Goal: Task Accomplishment & Management: Use online tool/utility

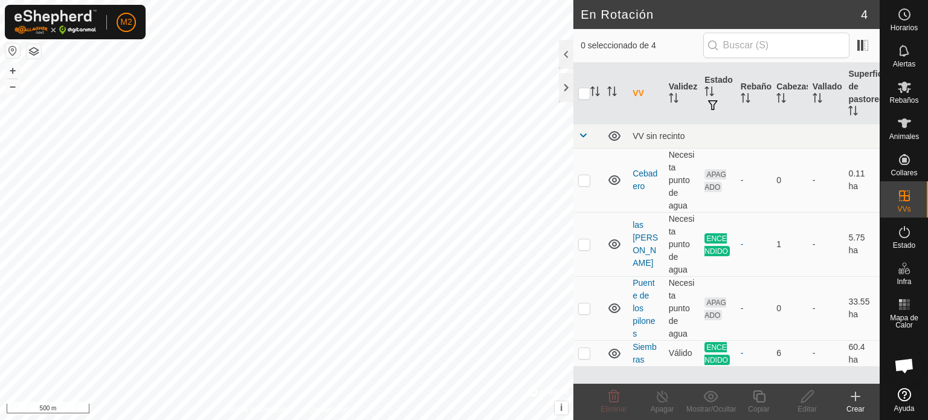
scroll to position [68, 0]
click at [578, 243] on td at bounding box center [587, 244] width 29 height 64
checkbox input "true"
click at [666, 402] on icon at bounding box center [662, 396] width 15 height 14
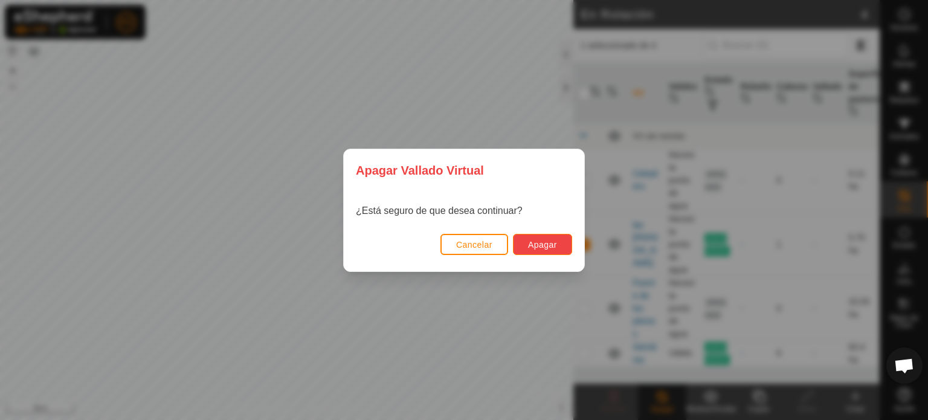
click at [552, 236] on button "Apagar" at bounding box center [542, 244] width 59 height 21
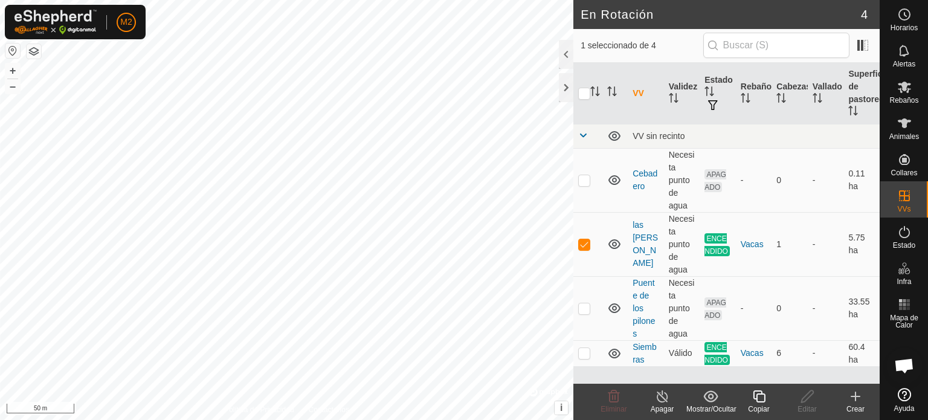
click at [659, 405] on div "Apagar" at bounding box center [662, 409] width 48 height 11
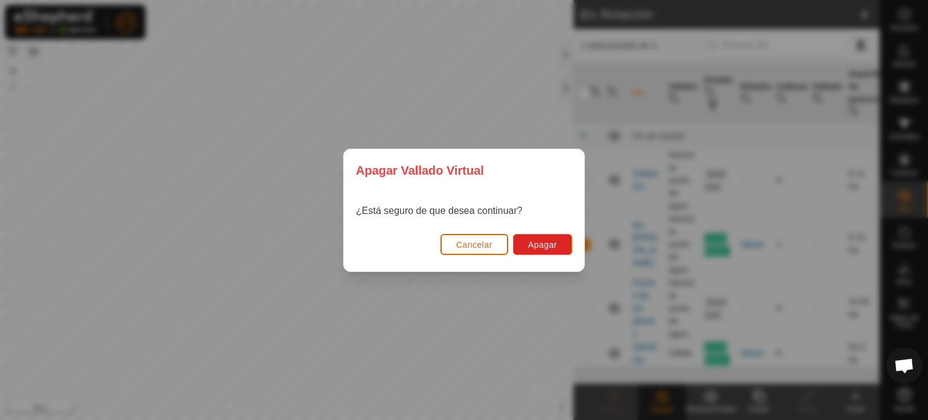
click at [486, 245] on span "Cancelar" at bounding box center [474, 245] width 36 height 10
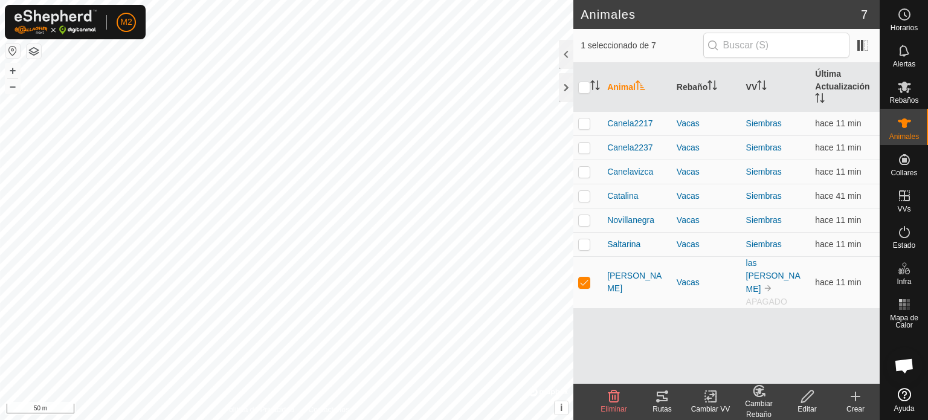
click at [665, 397] on icon at bounding box center [662, 396] width 14 height 14
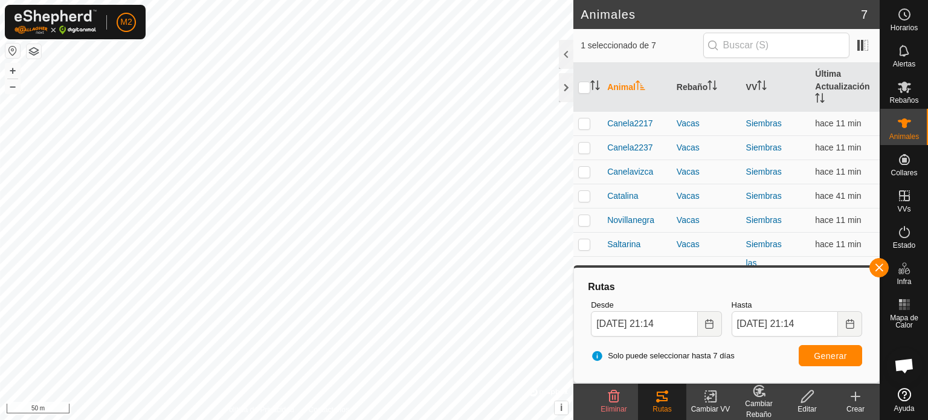
click at [353, 419] on html "M2 Horarios Alertas Rebaños Animales Collares VVs Estado Infra Mapa de Calor Ay…" at bounding box center [464, 210] width 928 height 420
click at [886, 268] on button "button" at bounding box center [878, 267] width 19 height 19
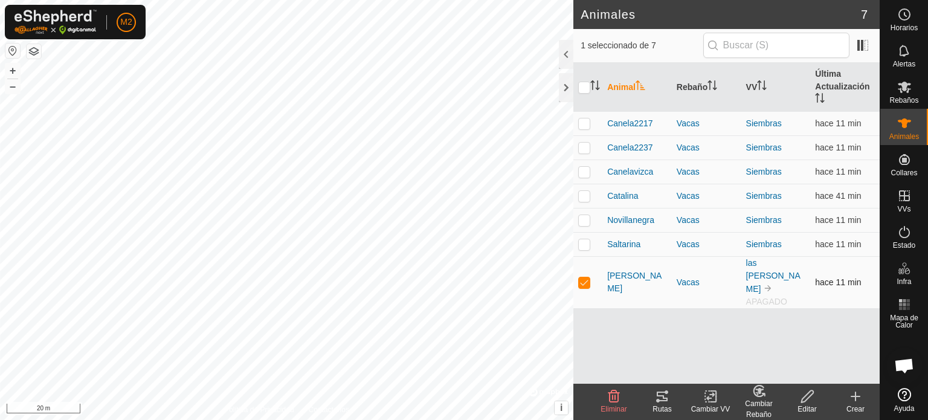
click at [579, 277] on p-checkbox at bounding box center [584, 282] width 12 height 10
checkbox input "false"
click at [587, 196] on p-checkbox at bounding box center [584, 196] width 12 height 10
click at [660, 402] on icon at bounding box center [662, 396] width 14 height 14
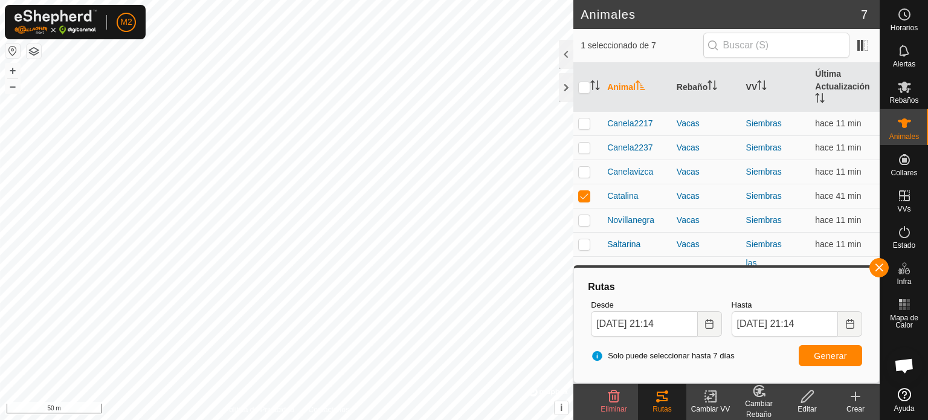
click at [0, 0] on html "M2 Horarios Alertas Rebaños Animales Collares VVs Estado Infra Mapa de Calor Ay…" at bounding box center [464, 210] width 928 height 420
click at [8, 9] on div "M2 Horarios Alertas Rebaños Animales Collares VVs Estado Infra Mapa de Calor Ay…" at bounding box center [464, 210] width 928 height 420
click at [0, 0] on html "M2 Horarios Alertas Rebaños Animales Collares VVs Estado Infra Mapa de Calor Ay…" at bounding box center [464, 210] width 928 height 420
click at [0, 0] on html "M2 Mi Cuenta Ajustes Cerrar sesión Horarios Alertas Rebaños Animales Collares V…" at bounding box center [464, 210] width 928 height 420
click at [582, 194] on p-checkbox at bounding box center [584, 196] width 12 height 10
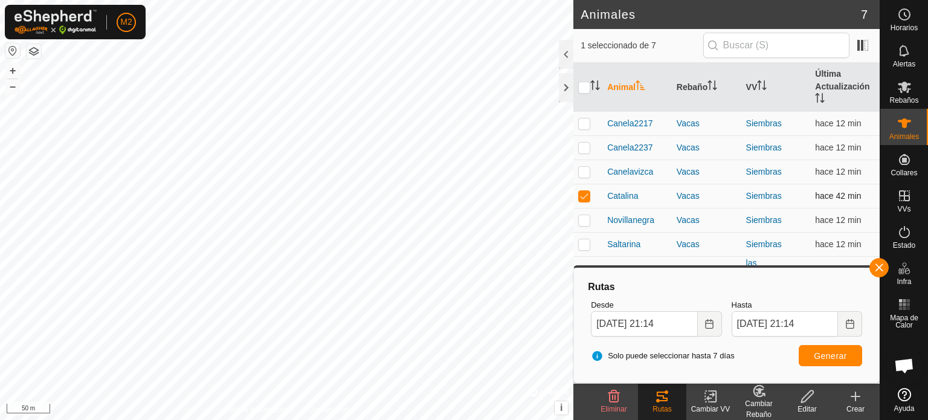
checkbox input "false"
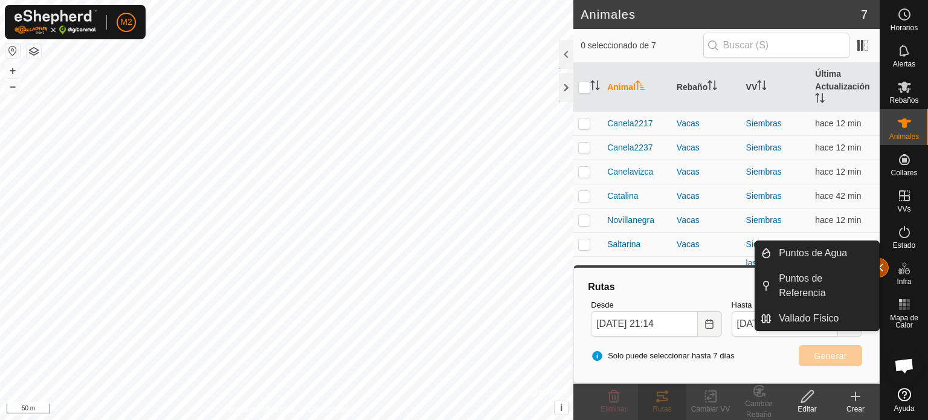
click at [880, 266] on button "button" at bounding box center [878, 267] width 19 height 19
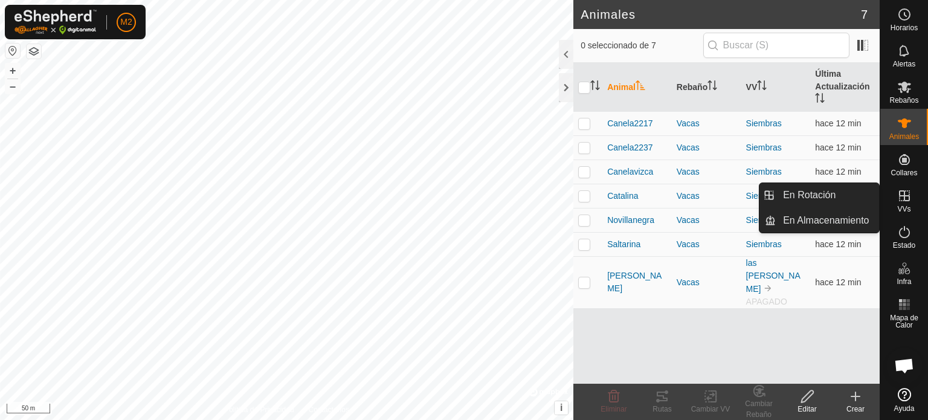
click at [916, 202] on div "VVs" at bounding box center [904, 199] width 48 height 36
click at [909, 201] on icon at bounding box center [904, 195] width 14 height 14
click at [820, 200] on link "En Rotación" at bounding box center [827, 195] width 103 height 24
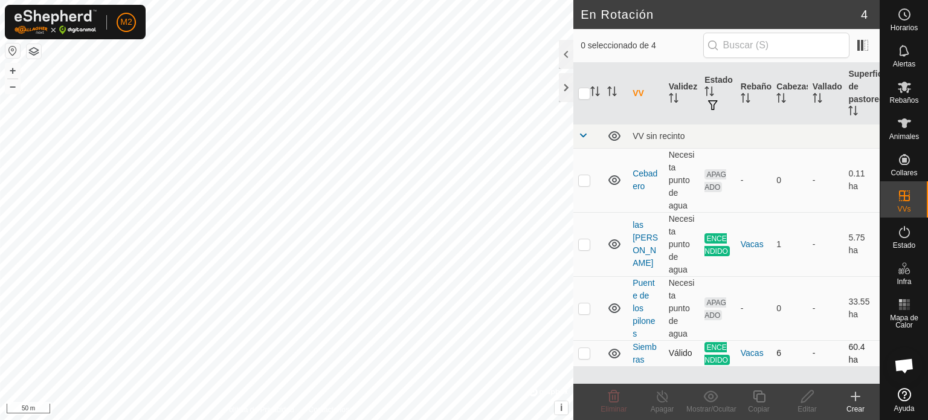
click at [587, 355] on p-checkbox at bounding box center [584, 353] width 12 height 10
checkbox input "true"
click at [663, 407] on div "Apagar" at bounding box center [662, 409] width 48 height 11
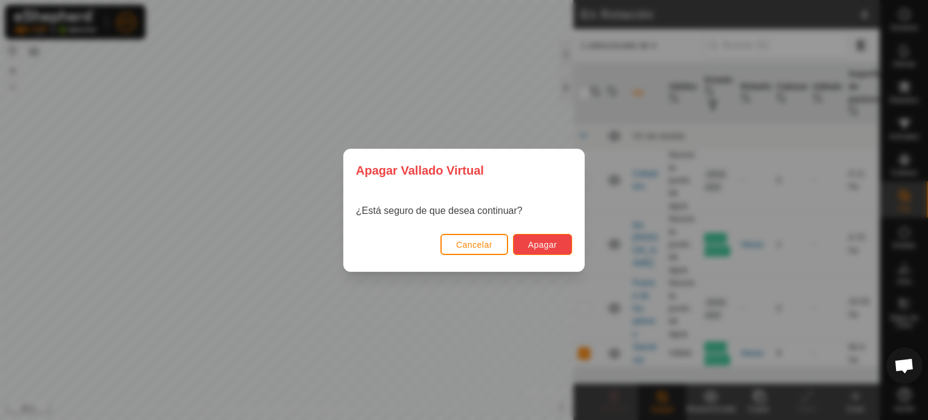
click at [565, 243] on button "Apagar" at bounding box center [542, 244] width 59 height 21
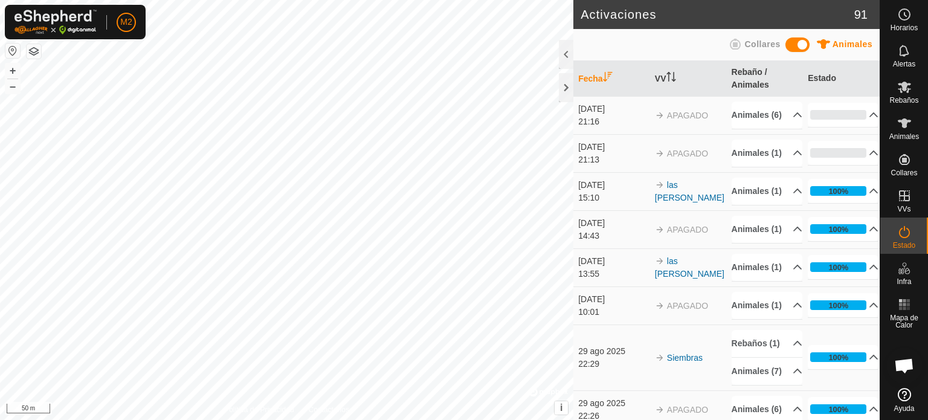
click at [762, 41] on span "Collares" at bounding box center [762, 44] width 36 height 10
click at [798, 50] on span at bounding box center [797, 44] width 24 height 14
click at [358, 419] on html "M2 Horarios Alertas Rebaños Animales Collares VVs Estado Infra Mapa de Calor Ay…" at bounding box center [464, 210] width 928 height 420
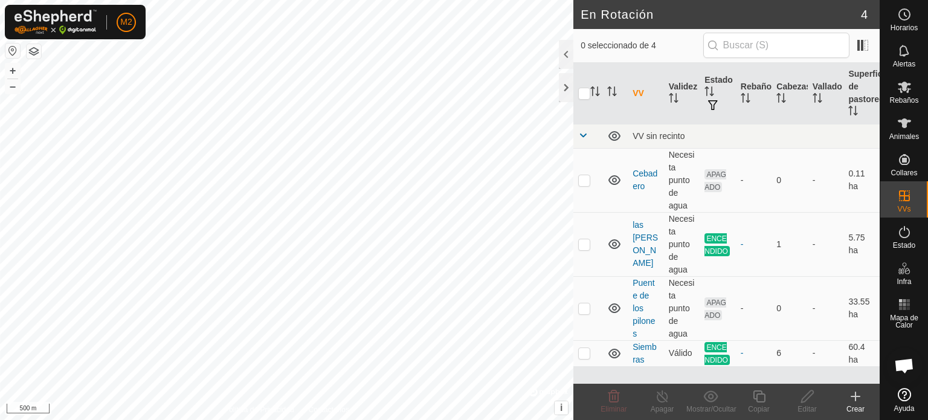
scroll to position [68, 0]
click at [590, 240] on td at bounding box center [587, 244] width 29 height 64
click at [583, 245] on p-checkbox at bounding box center [584, 244] width 12 height 10
checkbox input "false"
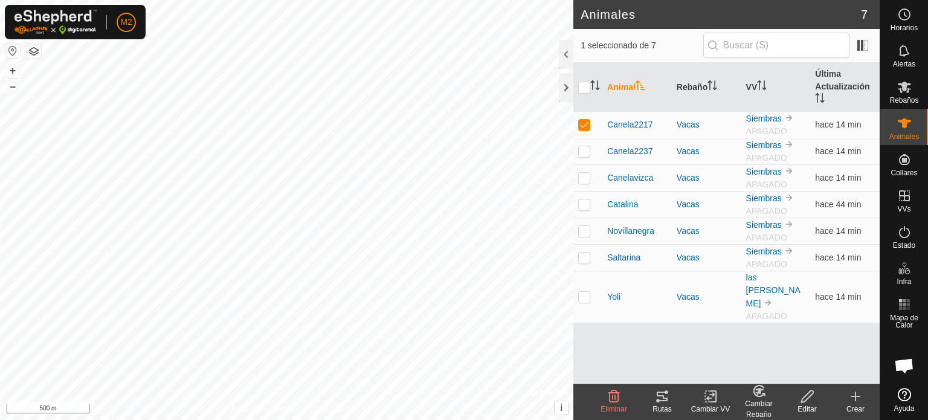
click at [667, 410] on div "Rutas" at bounding box center [662, 409] width 48 height 11
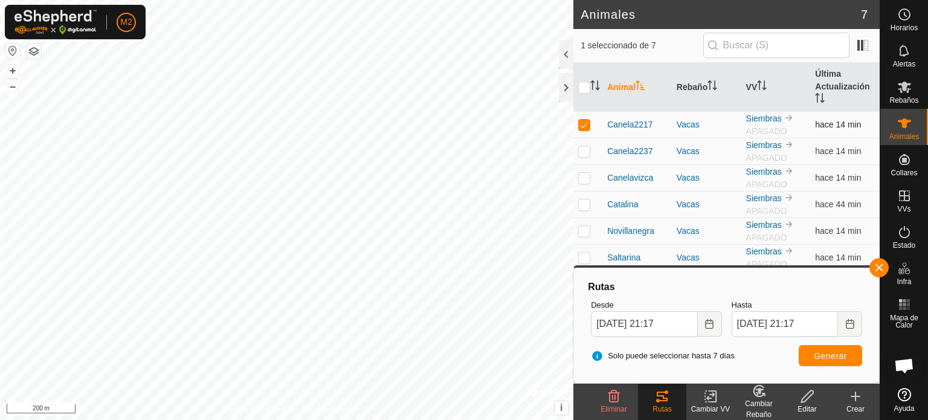
click at [588, 121] on p-checkbox at bounding box center [584, 125] width 12 height 10
checkbox input "false"
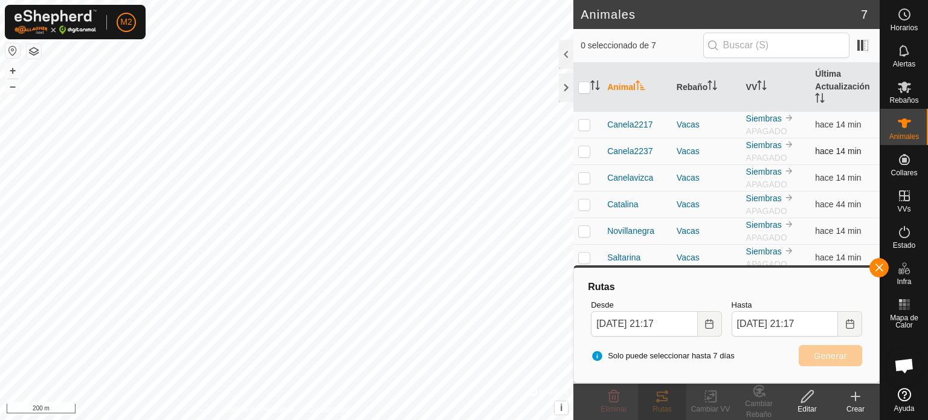
click at [585, 143] on td at bounding box center [587, 151] width 29 height 27
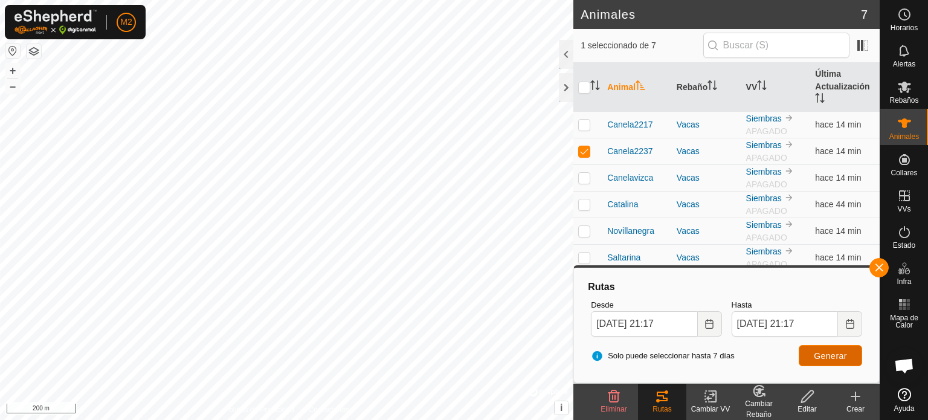
click at [829, 356] on span "Generar" at bounding box center [830, 356] width 33 height 10
click at [591, 149] on td at bounding box center [587, 151] width 29 height 27
checkbox input "false"
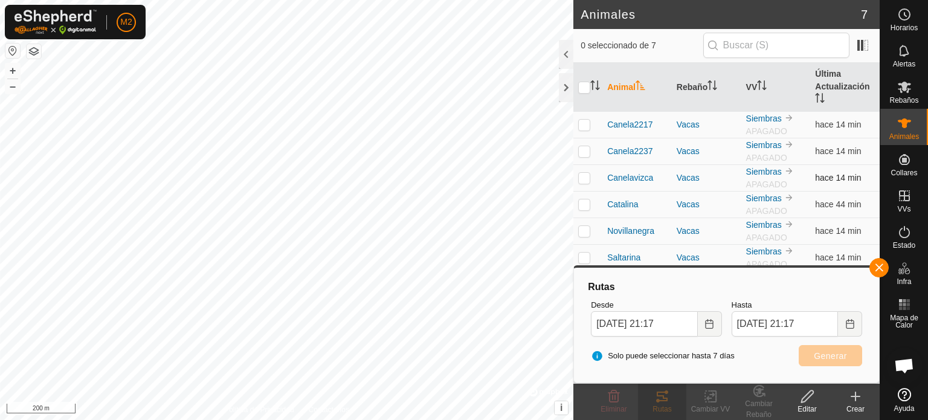
click at [582, 176] on p-checkbox at bounding box center [584, 178] width 12 height 10
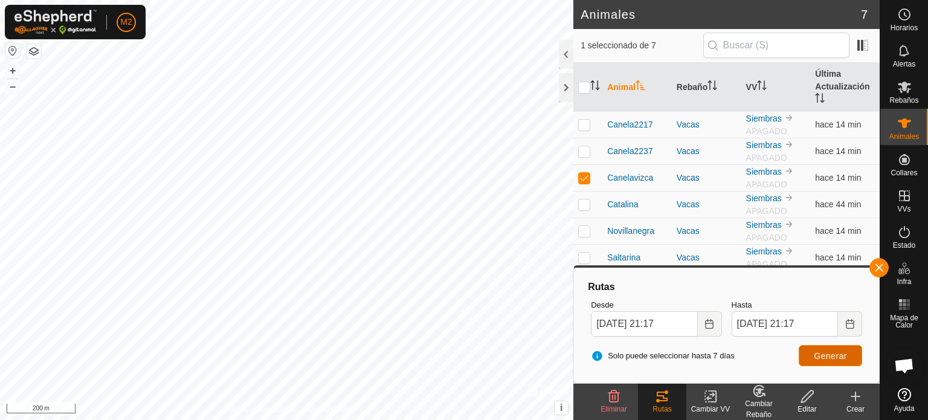
click at [816, 347] on button "Generar" at bounding box center [830, 355] width 63 height 21
click at [584, 181] on p-checkbox at bounding box center [584, 178] width 12 height 10
checkbox input "false"
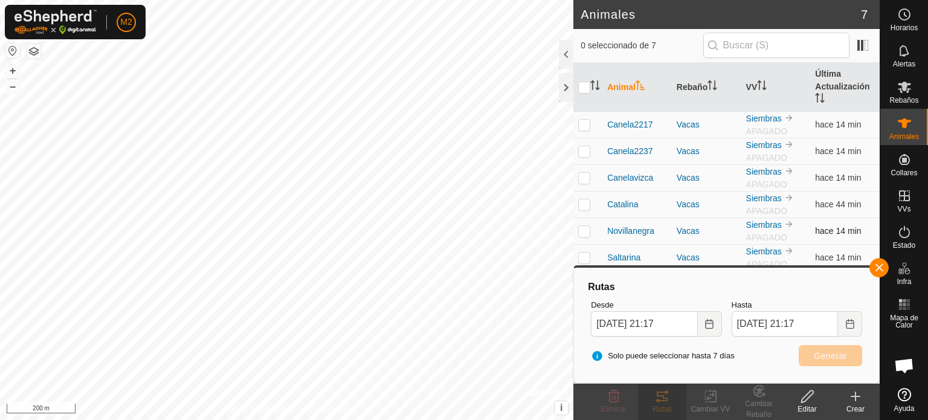
click at [584, 231] on p-checkbox at bounding box center [584, 231] width 12 height 10
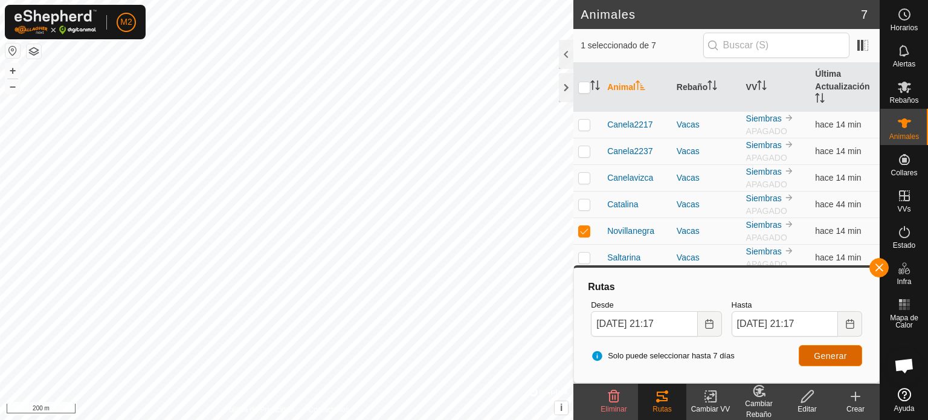
click at [835, 352] on span "Generar" at bounding box center [830, 356] width 33 height 10
click at [586, 226] on p-checkbox at bounding box center [584, 231] width 12 height 10
checkbox input "false"
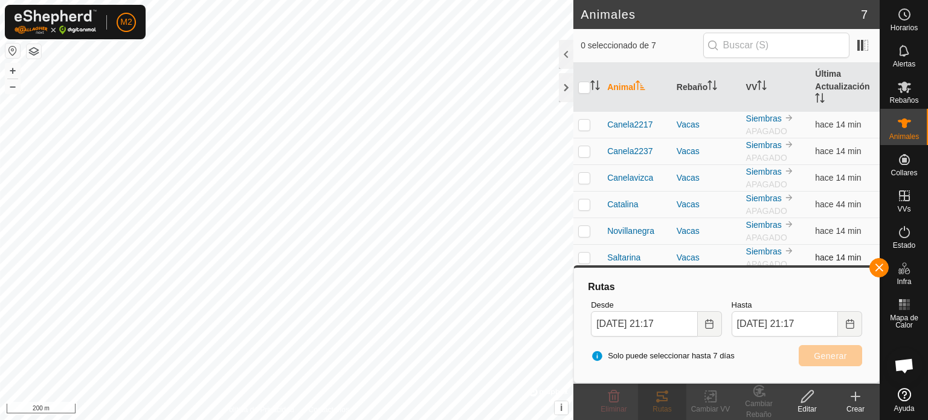
click at [584, 259] on p-checkbox at bounding box center [584, 258] width 12 height 10
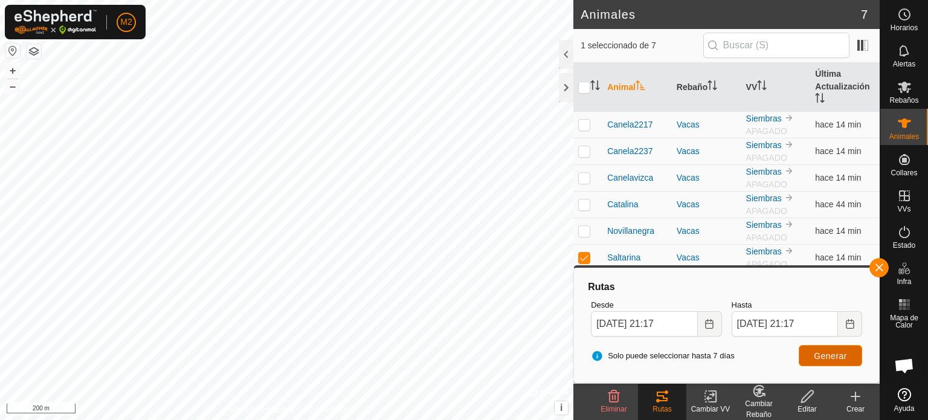
click at [830, 347] on button "Generar" at bounding box center [830, 355] width 63 height 21
click at [585, 253] on p-checkbox at bounding box center [584, 258] width 12 height 10
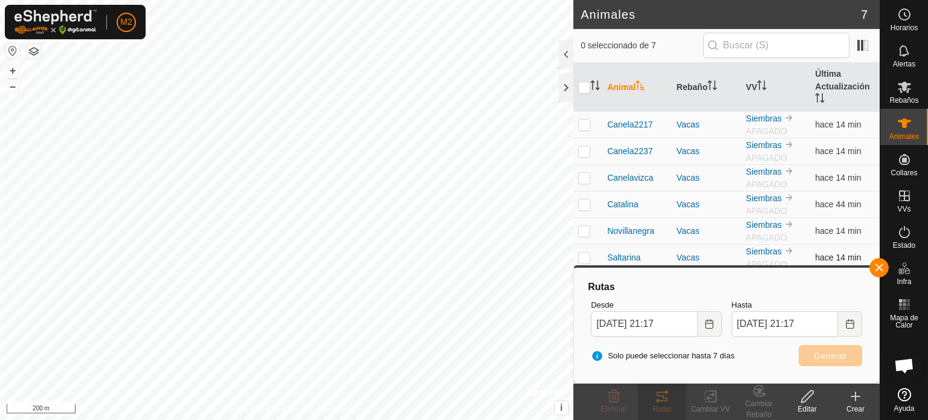
checkbox input "false"
click at [712, 333] on button "Choose Date" at bounding box center [710, 323] width 24 height 25
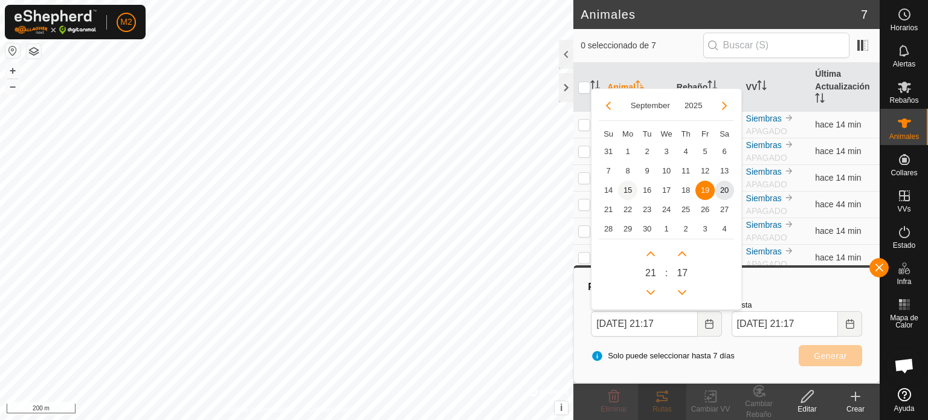
click at [626, 188] on span "15" at bounding box center [627, 190] width 19 height 19
type input "15 Sep, 2025 21:17"
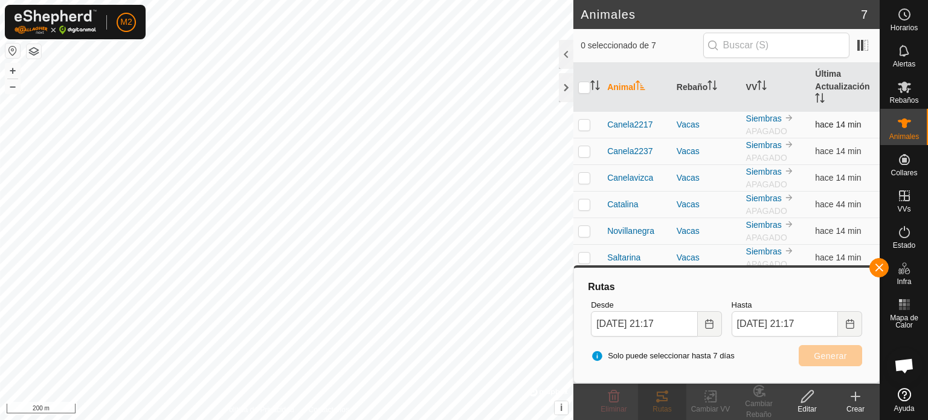
click at [585, 118] on td at bounding box center [587, 124] width 29 height 27
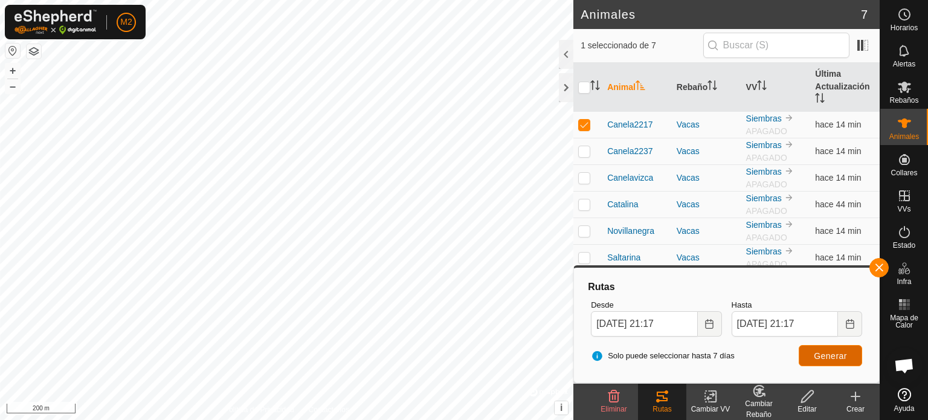
click at [854, 347] on button "Generar" at bounding box center [830, 355] width 63 height 21
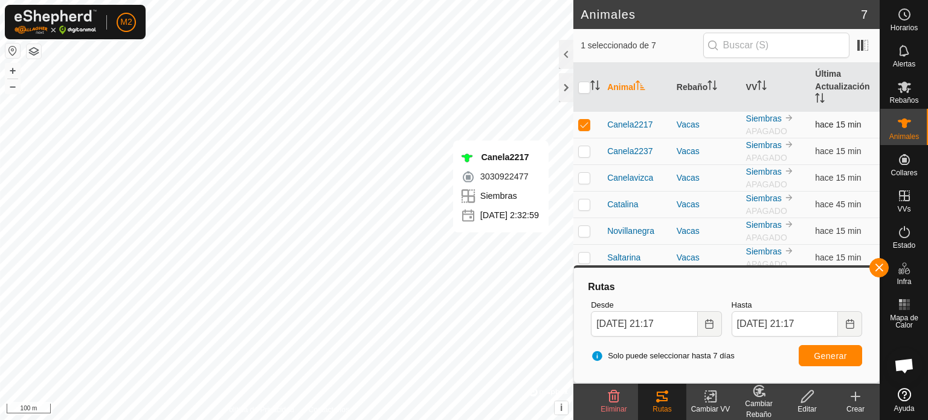
click at [584, 129] on td at bounding box center [587, 124] width 29 height 27
checkbox input "false"
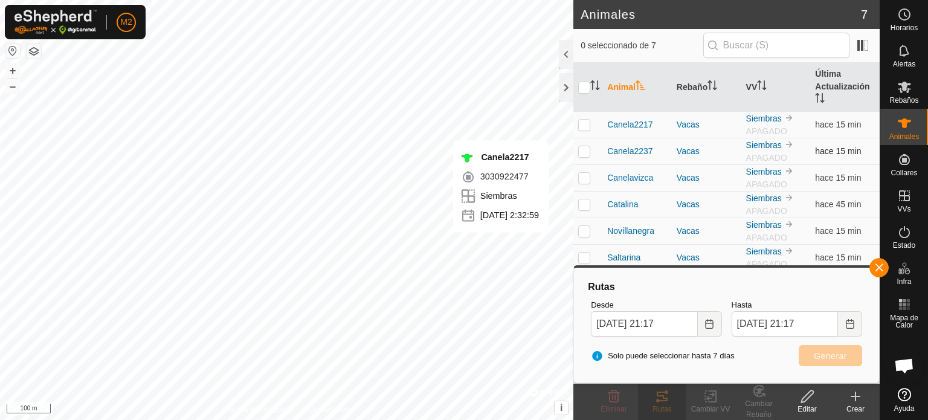
click at [584, 156] on td at bounding box center [587, 151] width 29 height 27
checkbox input "true"
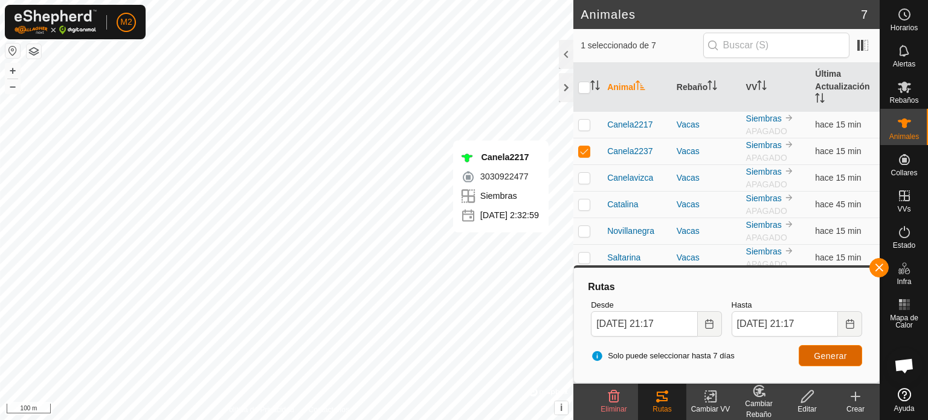
click at [813, 350] on button "Generar" at bounding box center [830, 355] width 63 height 21
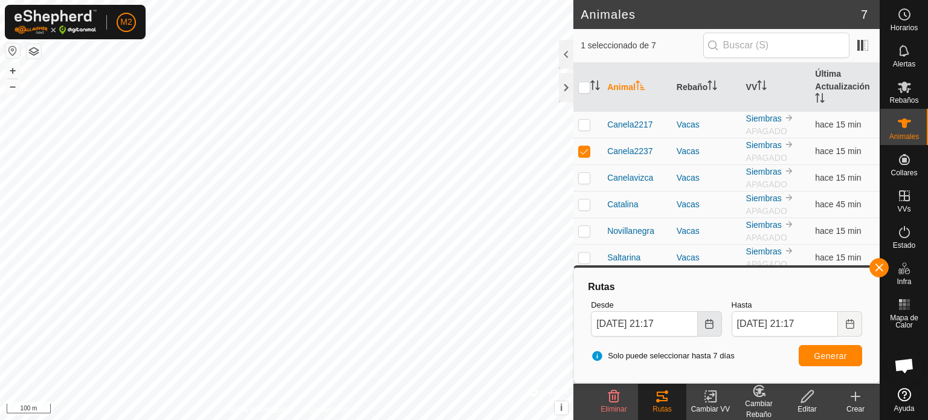
click at [715, 318] on button "Choose Date" at bounding box center [710, 323] width 24 height 25
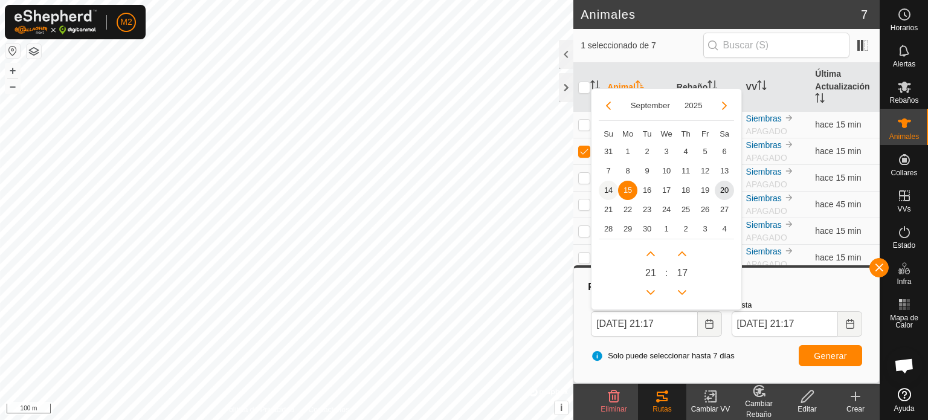
click at [610, 192] on span "14" at bounding box center [608, 190] width 19 height 19
type input "14 Sep, 2025 21:17"
click at [611, 192] on span "14" at bounding box center [611, 192] width 0 height 0
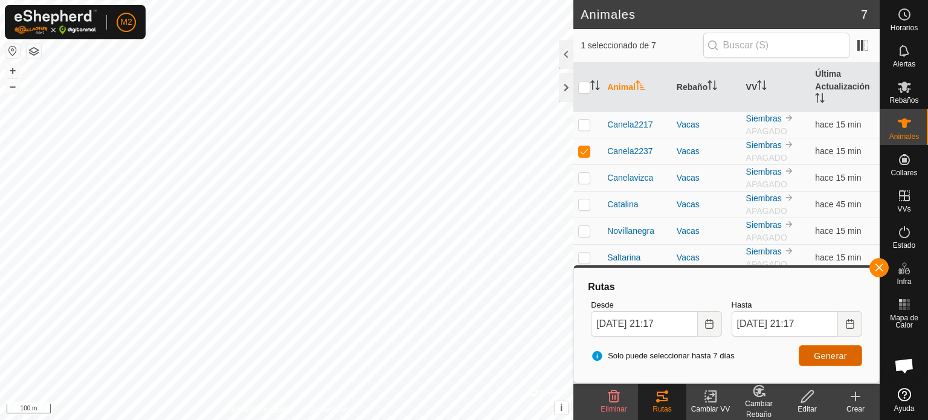
click at [814, 353] on span "Generar" at bounding box center [830, 356] width 33 height 10
click at [585, 156] on td at bounding box center [587, 151] width 29 height 27
checkbox input "false"
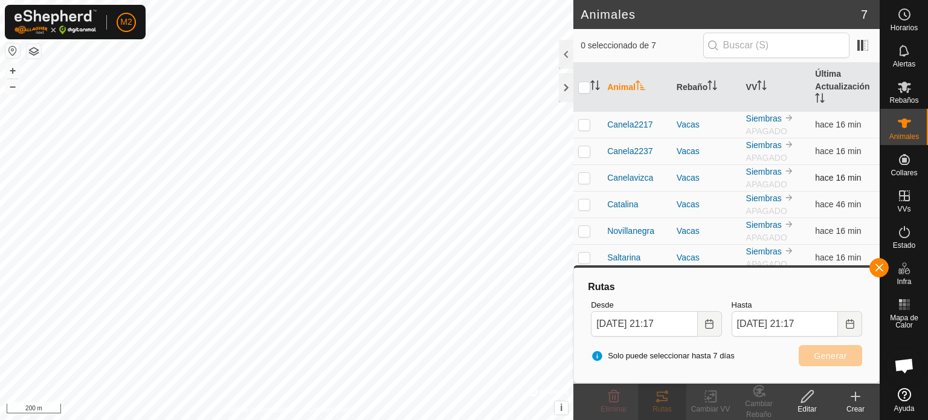
click at [583, 173] on p-checkbox at bounding box center [584, 178] width 12 height 10
checkbox input "true"
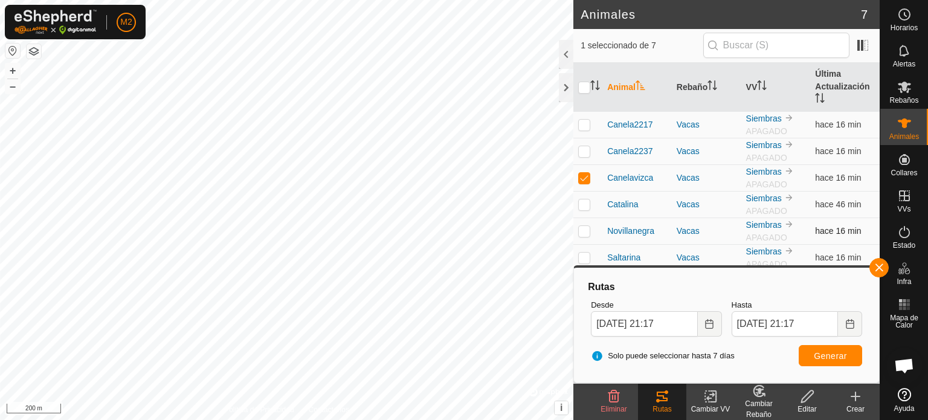
click at [582, 223] on td at bounding box center [587, 230] width 29 height 27
checkbox input "true"
click at [587, 176] on p-checkbox at bounding box center [584, 178] width 12 height 10
checkbox input "false"
click at [848, 331] on button "Choose Date" at bounding box center [850, 323] width 24 height 25
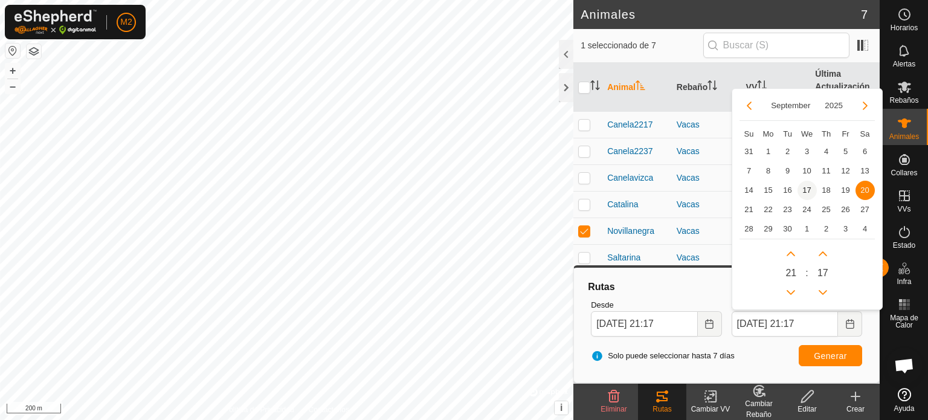
click at [802, 194] on span "17" at bounding box center [806, 190] width 19 height 19
type input "17 Sep, 2025 21:17"
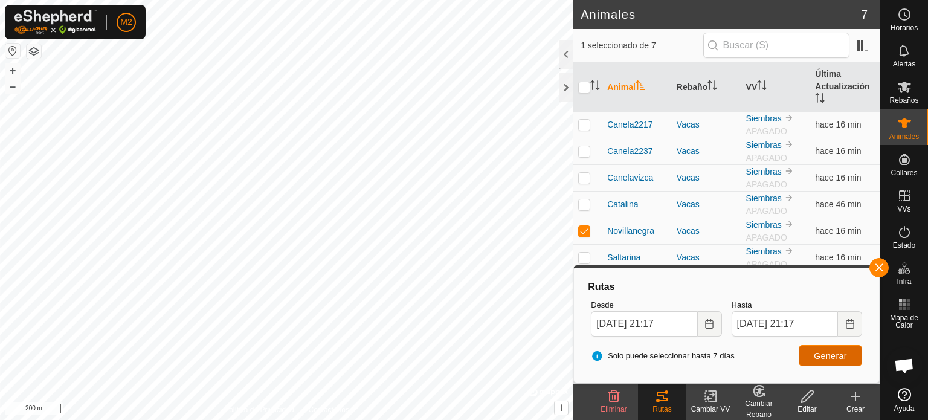
click at [822, 358] on span "Generar" at bounding box center [830, 356] width 33 height 10
click at [901, 91] on icon at bounding box center [904, 87] width 13 height 11
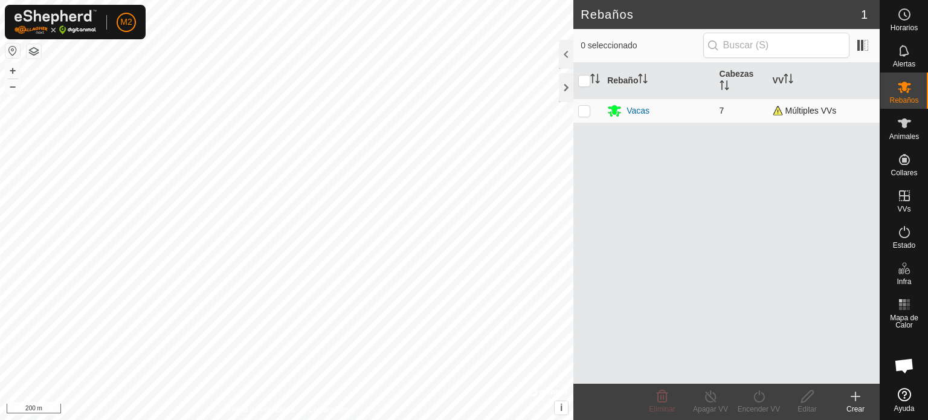
click at [584, 114] on p-checkbox at bounding box center [584, 111] width 12 height 10
checkbox input "true"
click at [778, 112] on span "Múltiples VVs" at bounding box center [805, 111] width 64 height 10
click at [649, 112] on div "Vacas" at bounding box center [658, 110] width 102 height 14
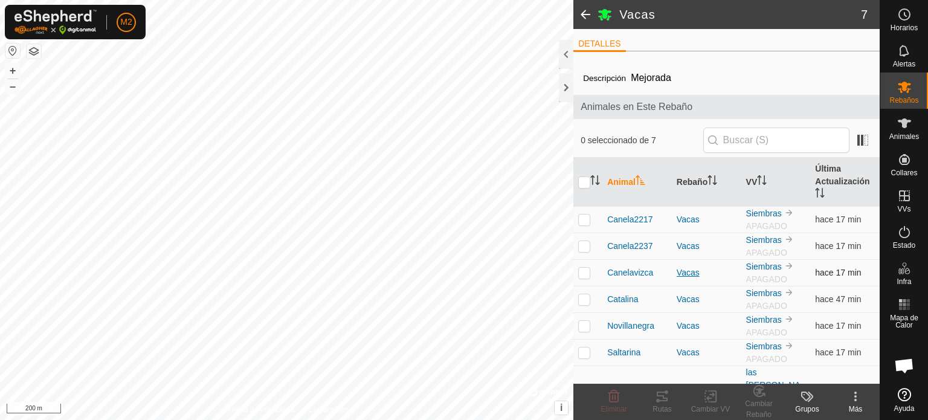
scroll to position [6, 0]
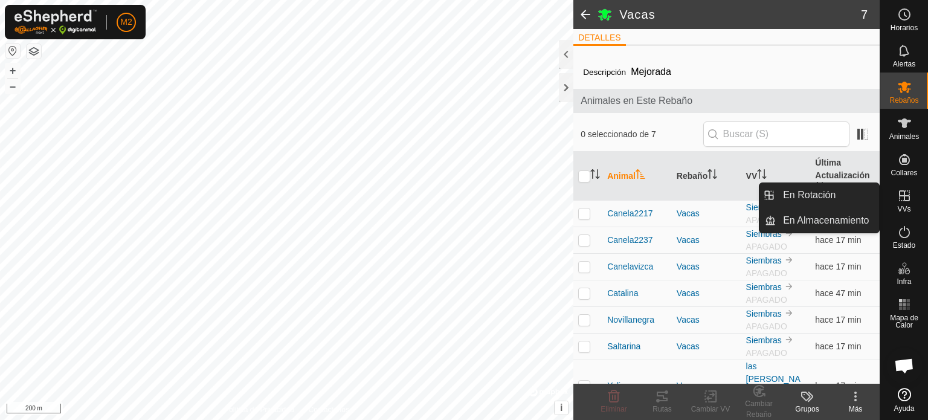
click at [901, 204] on es-virtualpaddocks-svg-icon at bounding box center [904, 195] width 22 height 19
click at [846, 196] on link "En Rotación" at bounding box center [827, 195] width 103 height 24
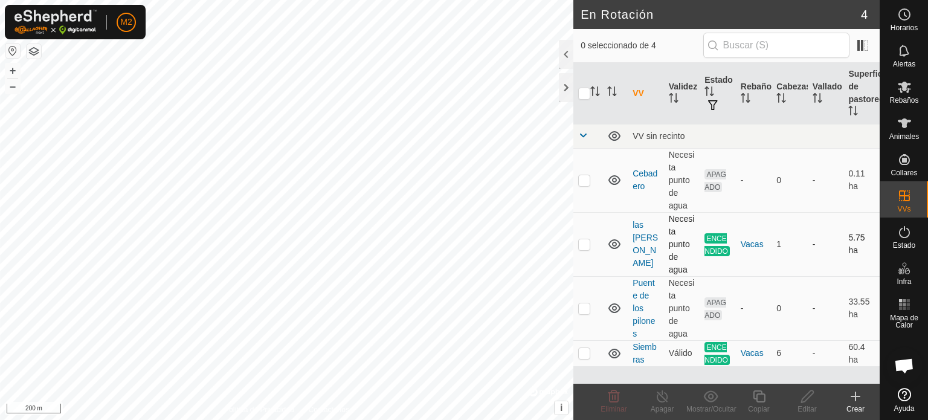
click at [586, 251] on td at bounding box center [587, 244] width 29 height 64
checkbox input "true"
